Goal: Transaction & Acquisition: Download file/media

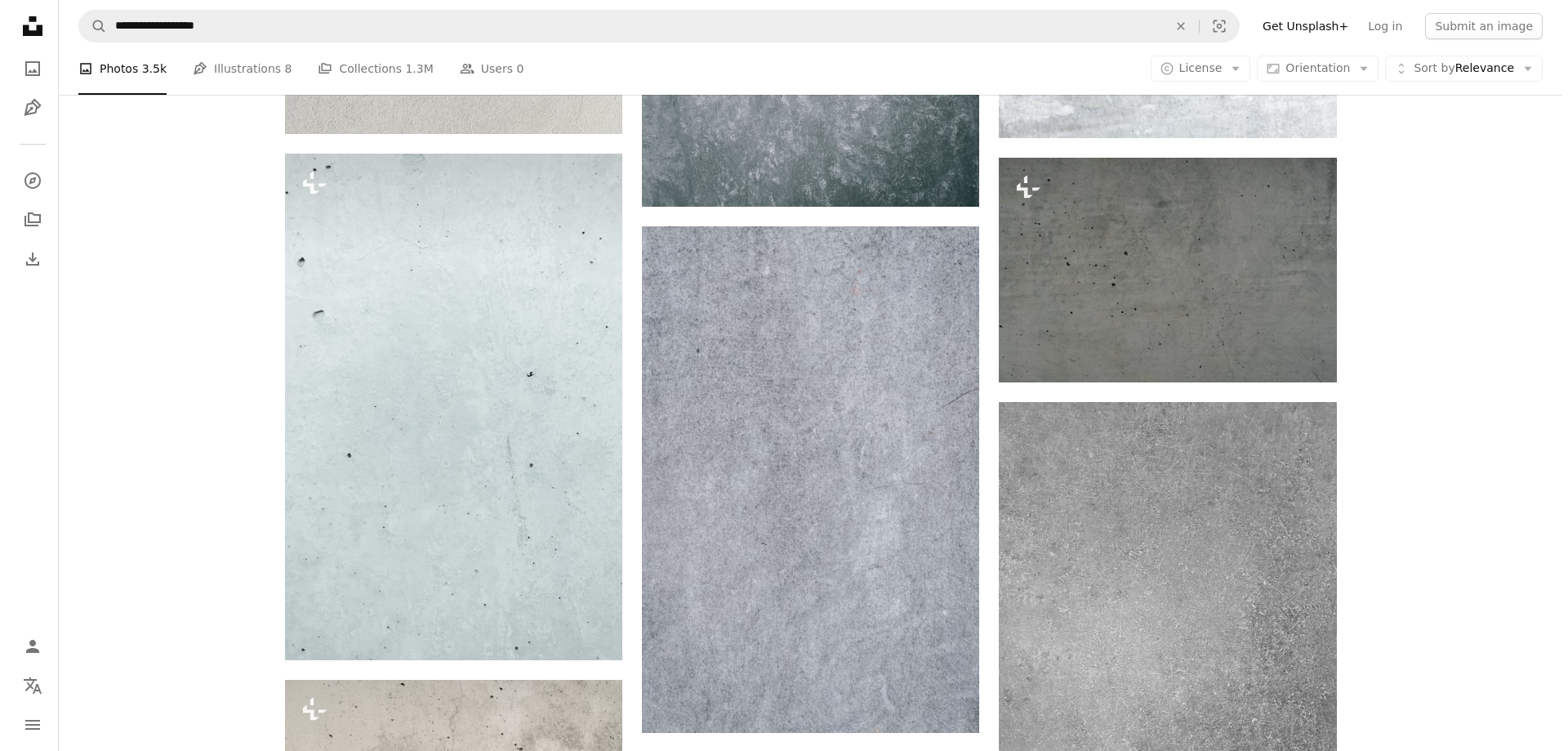
scroll to position [980, 0]
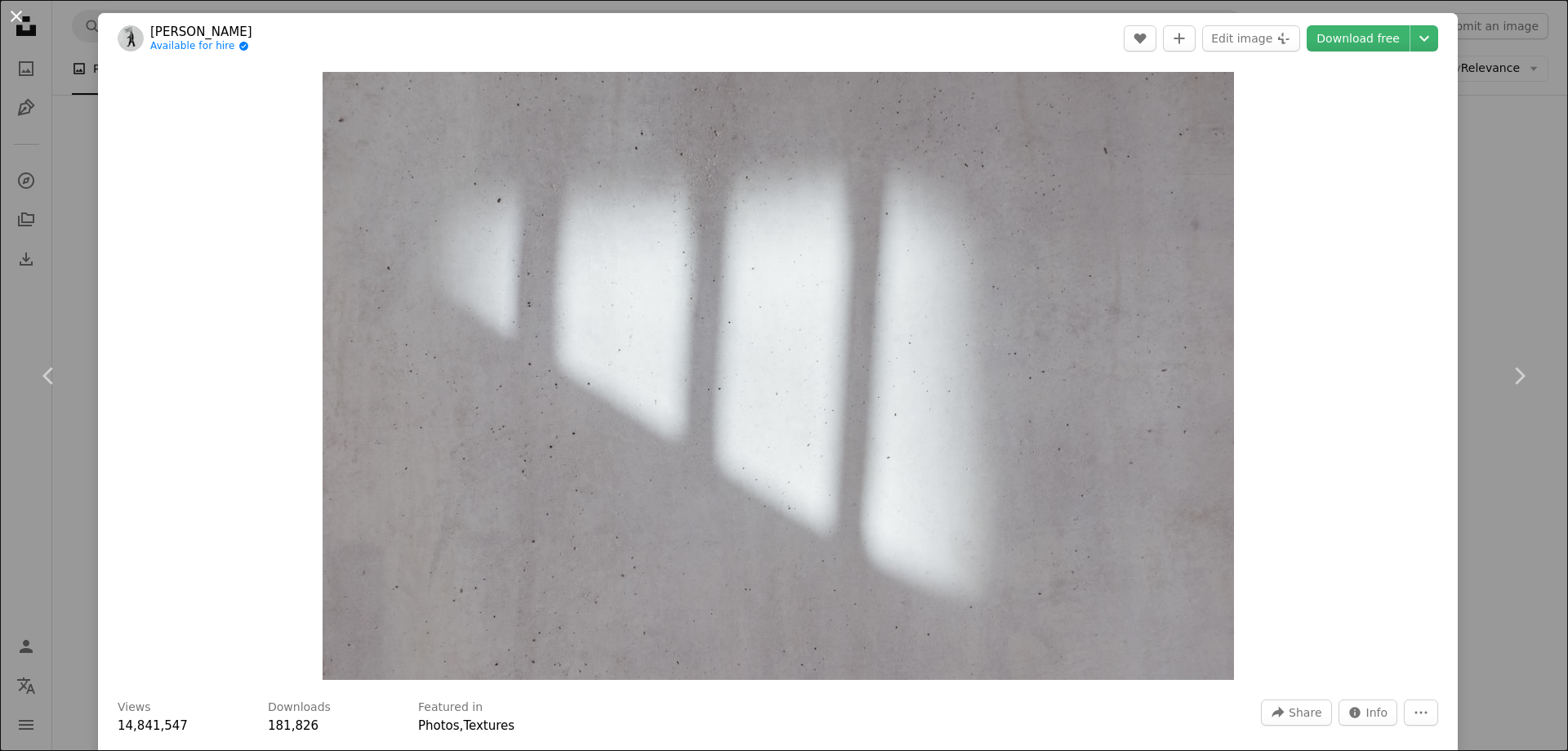
click at [15, 25] on button "An X shape" at bounding box center [17, 17] width 20 height 20
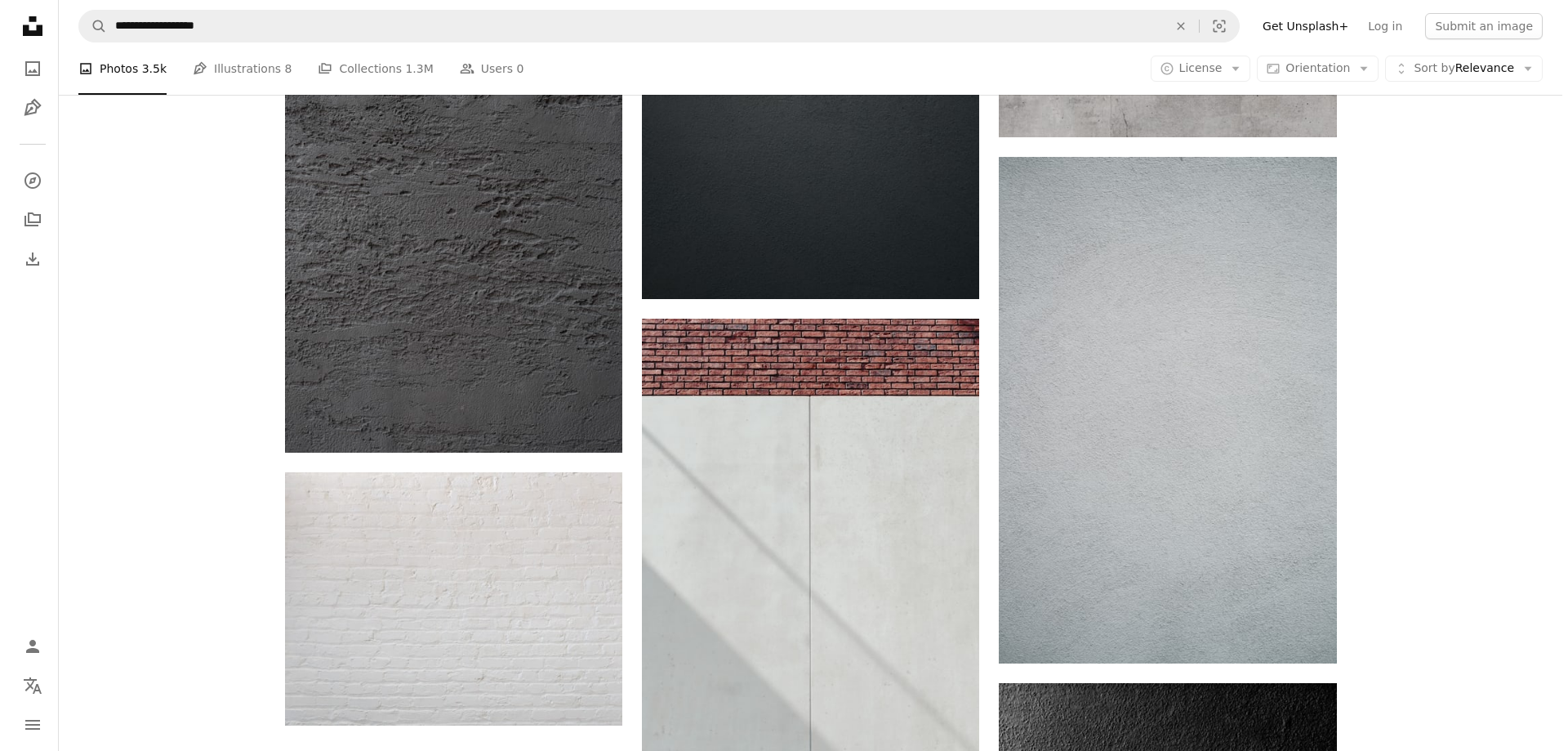
scroll to position [2206, 0]
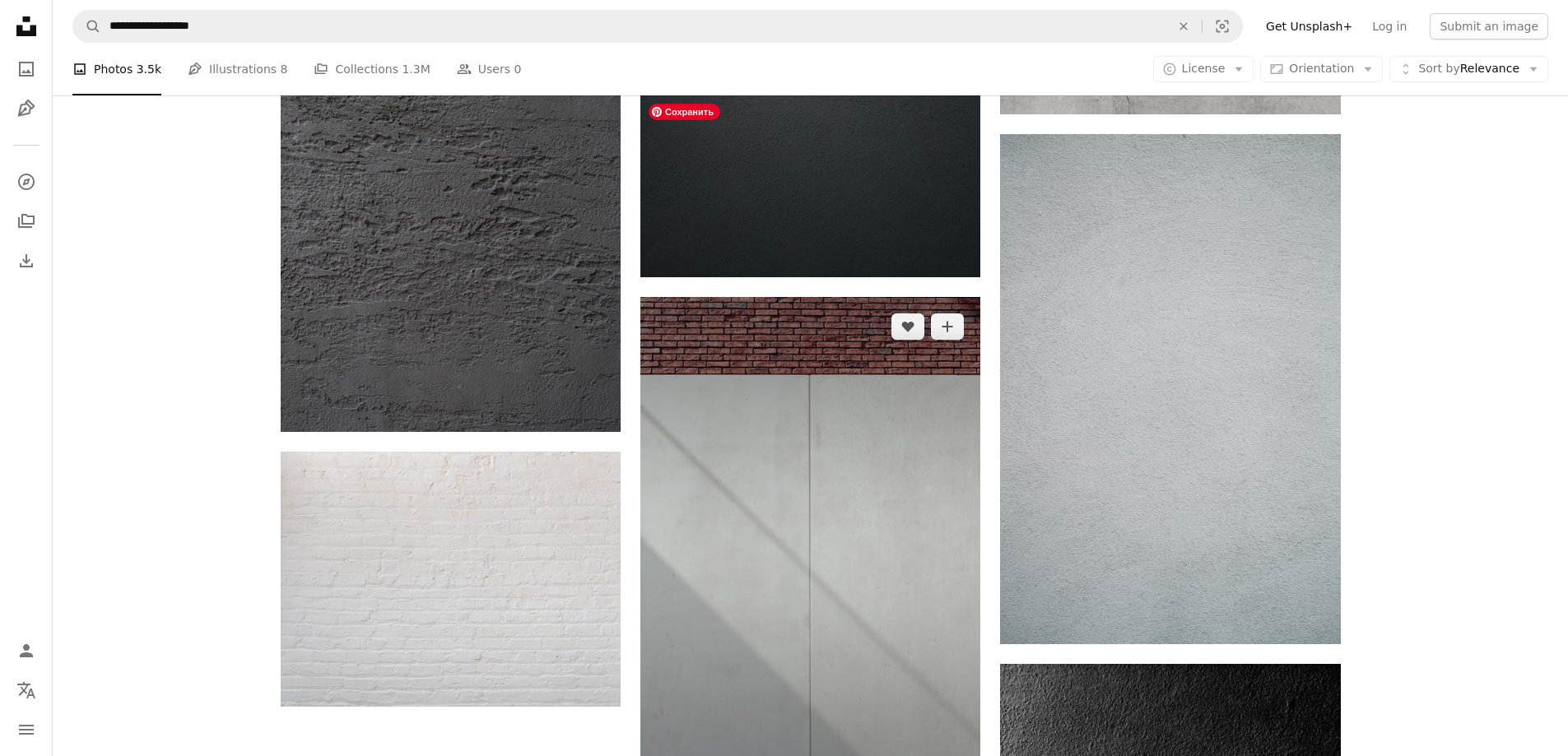
click at [671, 329] on img at bounding box center [810, 551] width 340 height 510
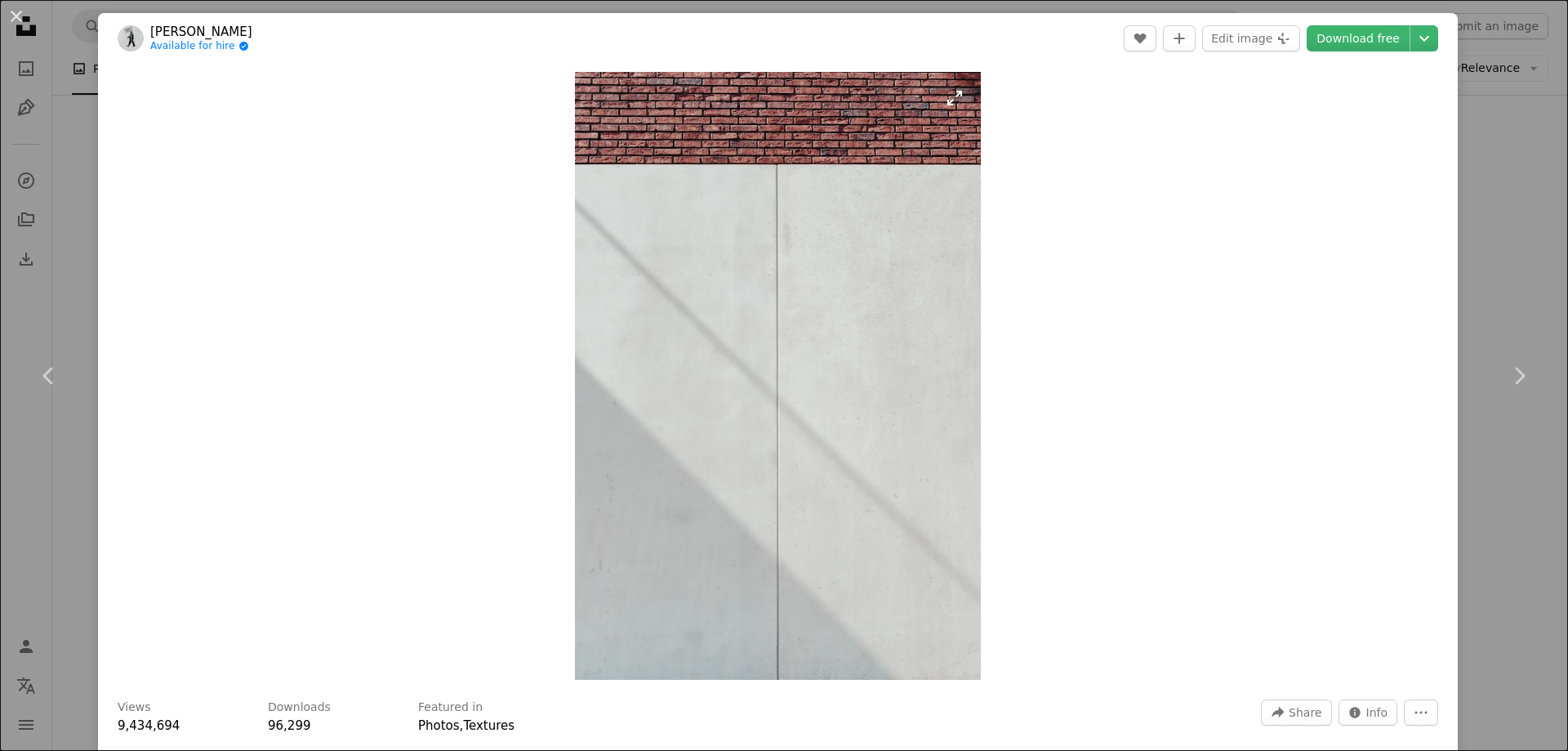
click at [776, 395] on img "Zoom in on this image" at bounding box center [777, 376] width 405 height 608
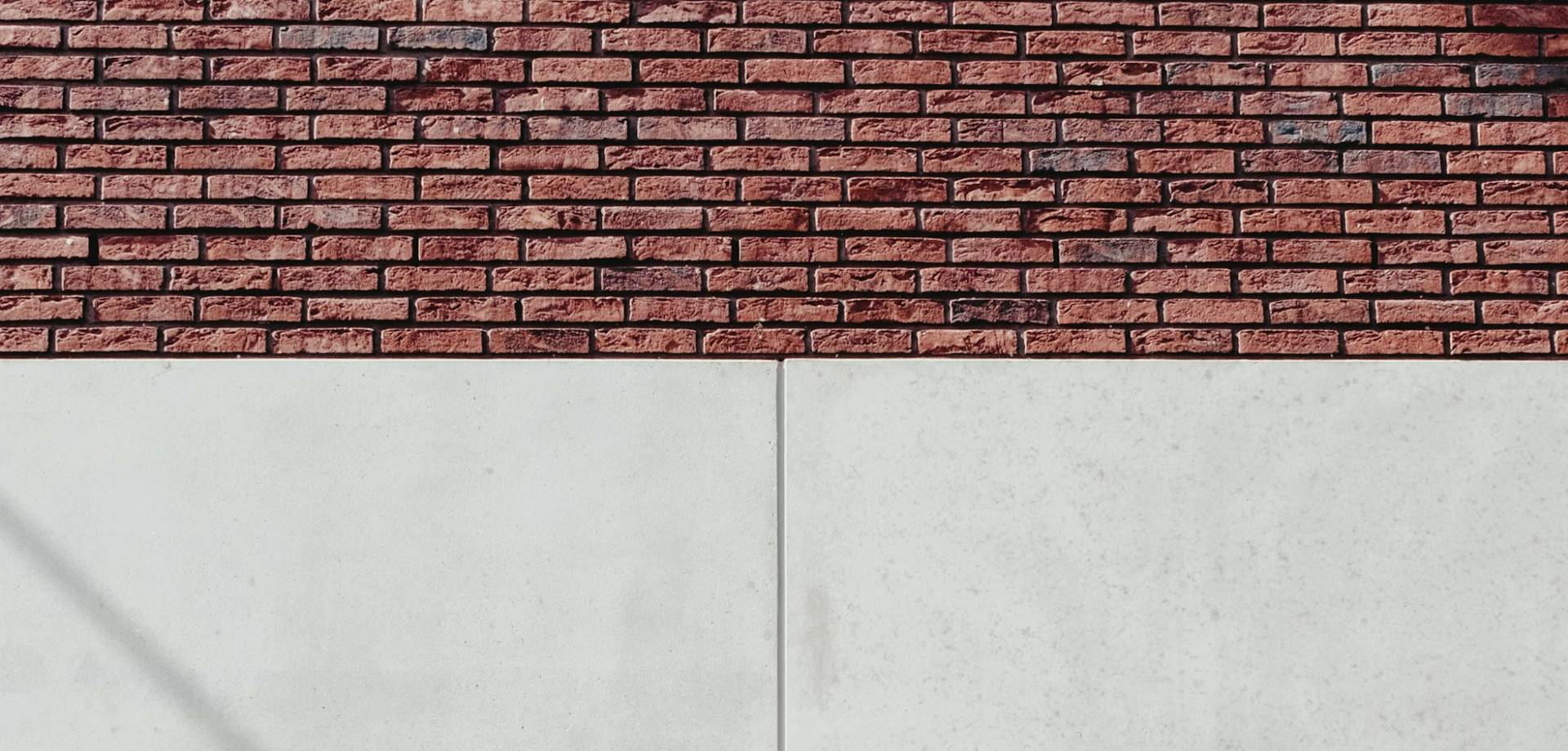
scroll to position [783, 0]
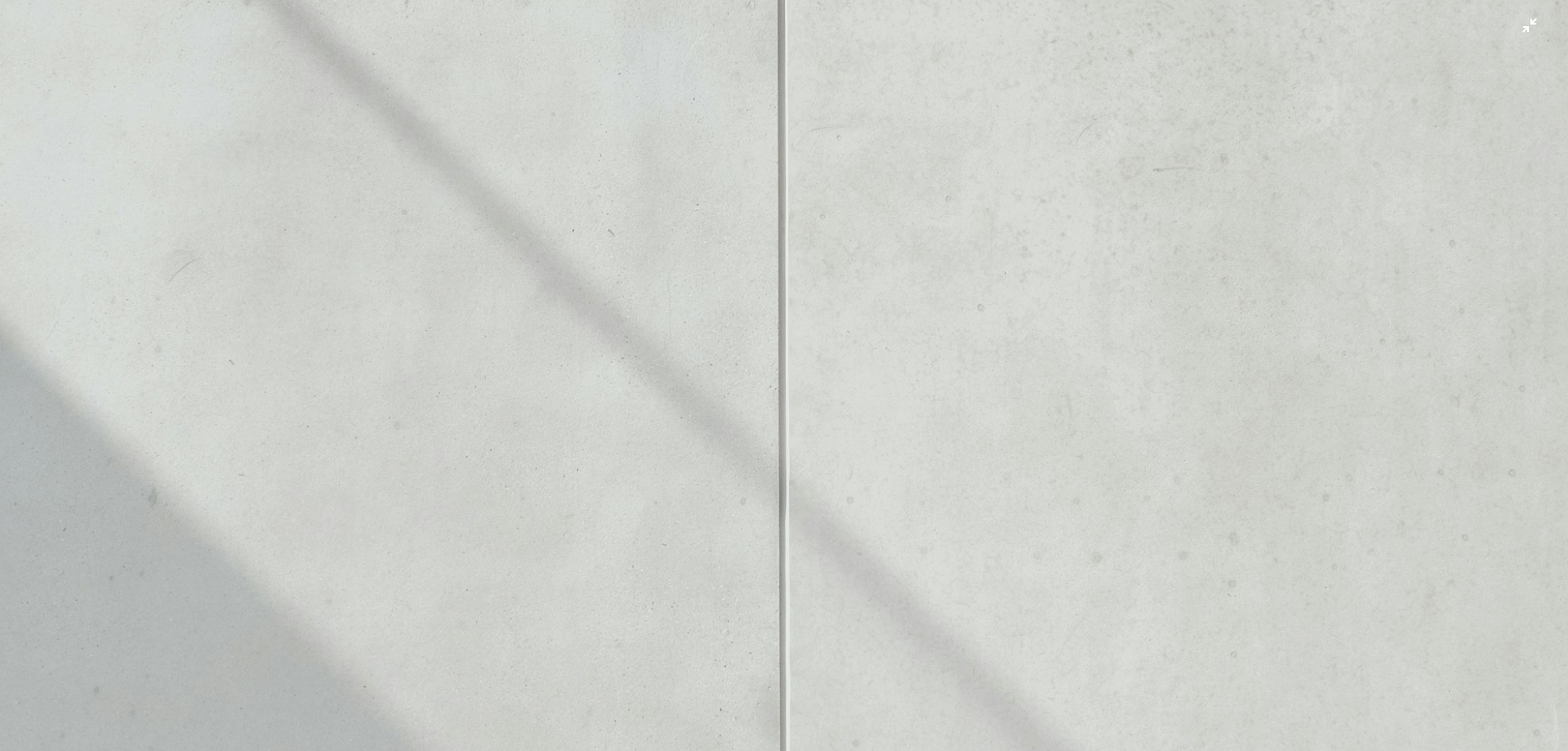
click at [774, 394] on img "Zoom out on this image" at bounding box center [784, 394] width 1570 height 2356
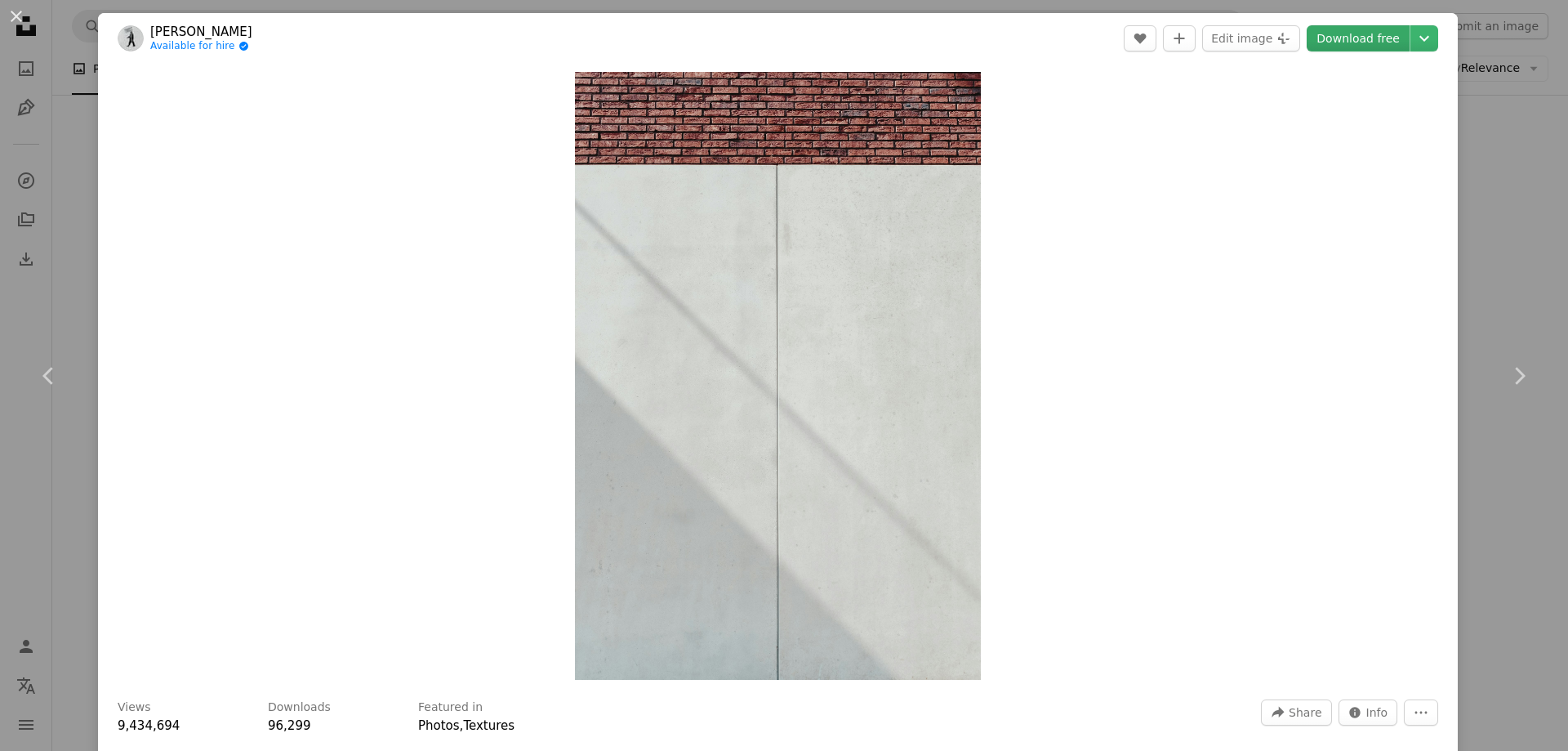
click at [1366, 37] on link "Download free" at bounding box center [1358, 38] width 103 height 26
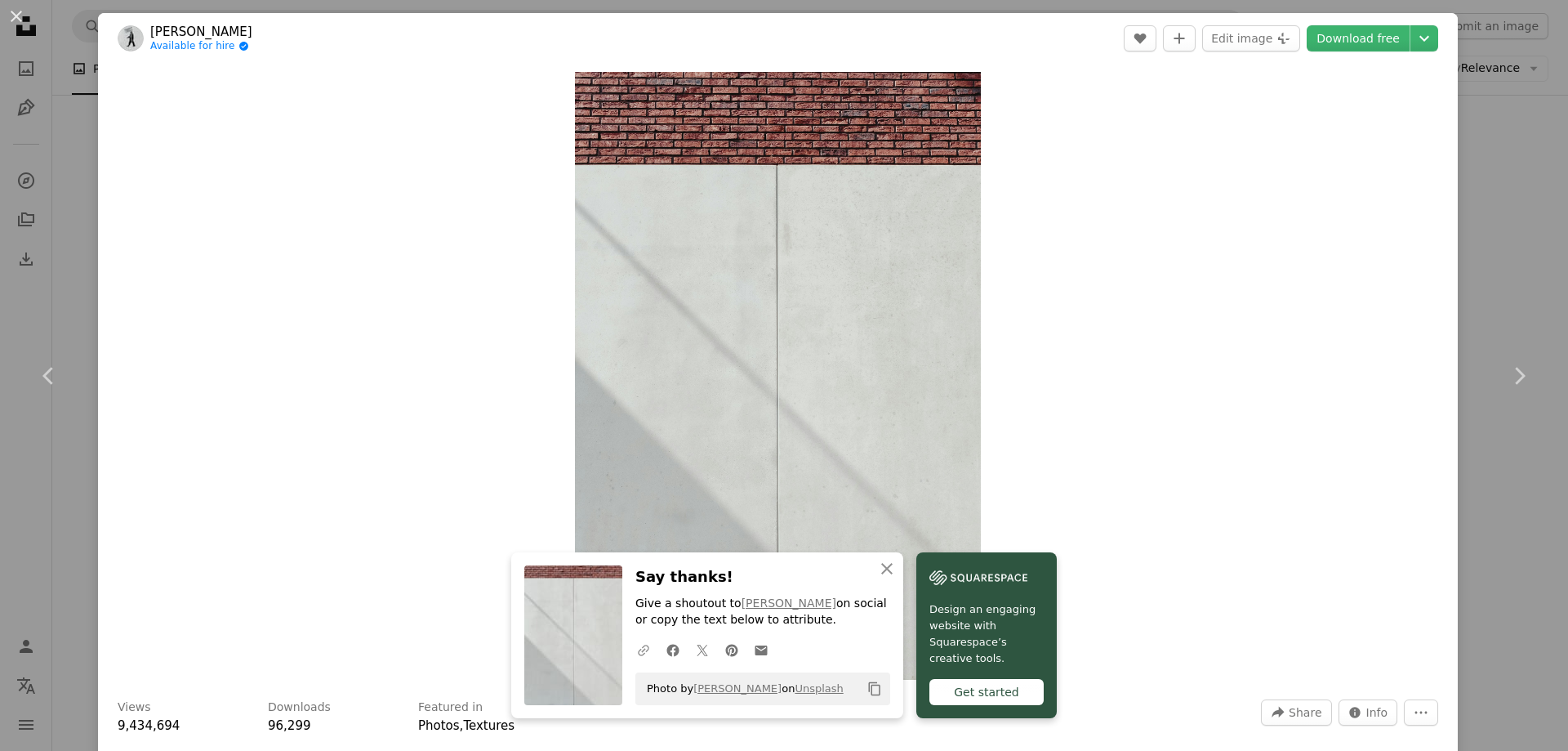
click at [651, 655] on icon "A URL sharing icon (chains)" at bounding box center [643, 650] width 15 height 15
